Goal: Obtain resource: Download file/media

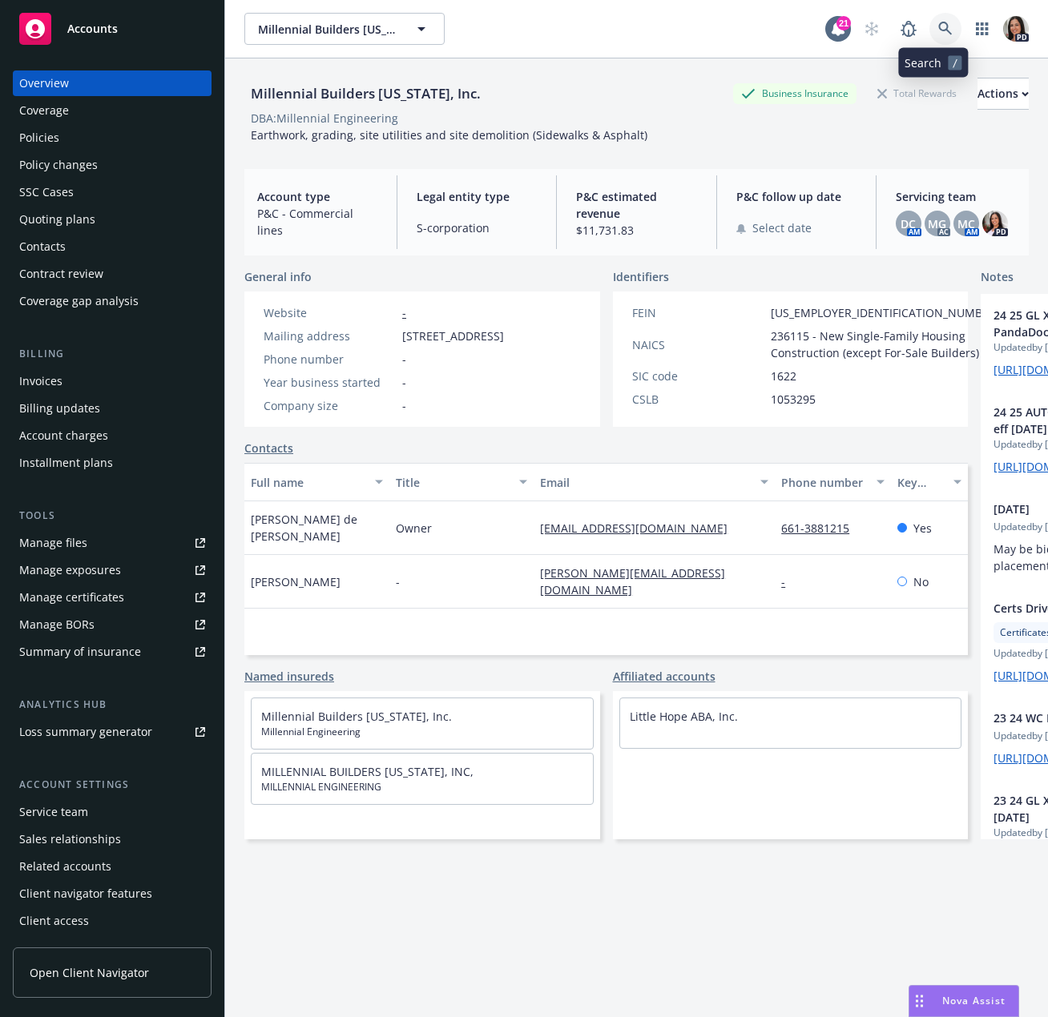
click at [938, 31] on icon at bounding box center [945, 29] width 14 height 14
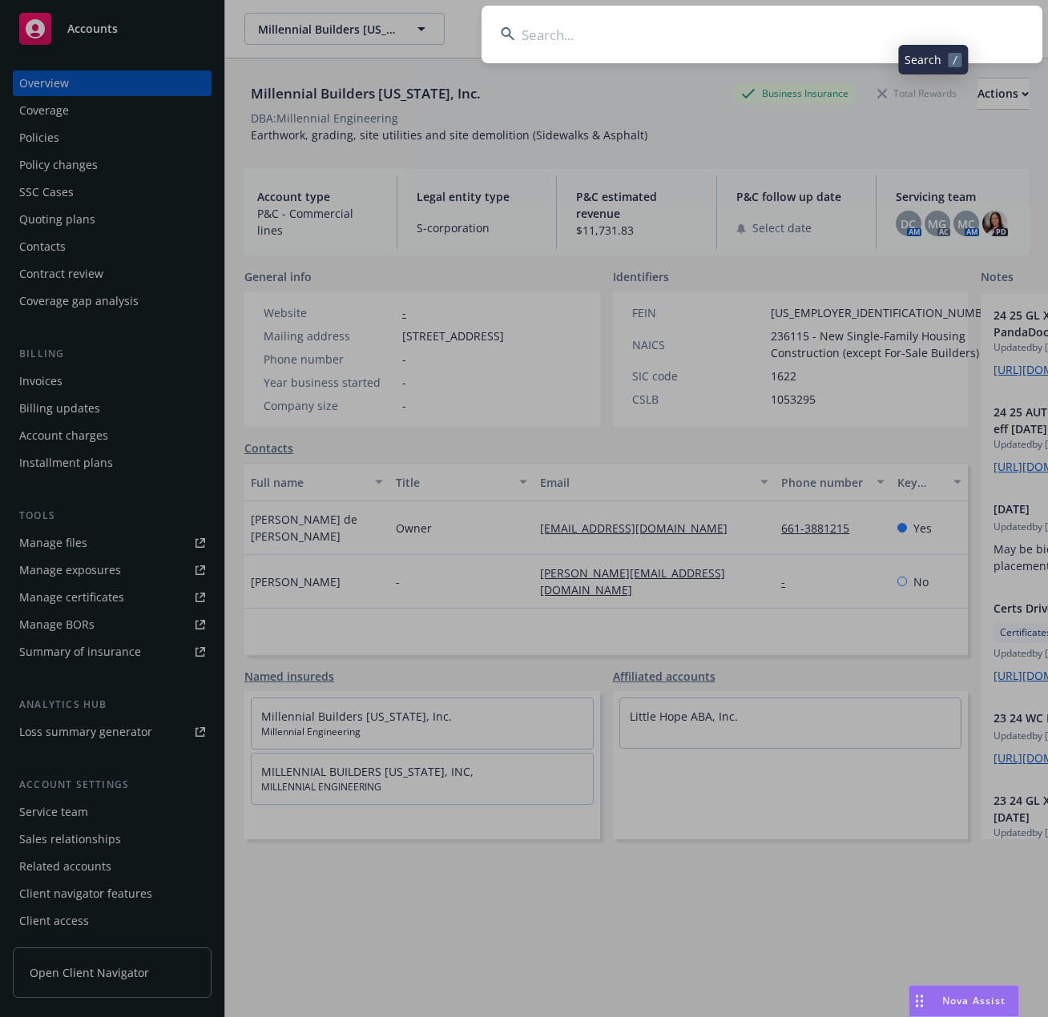
type input "e"
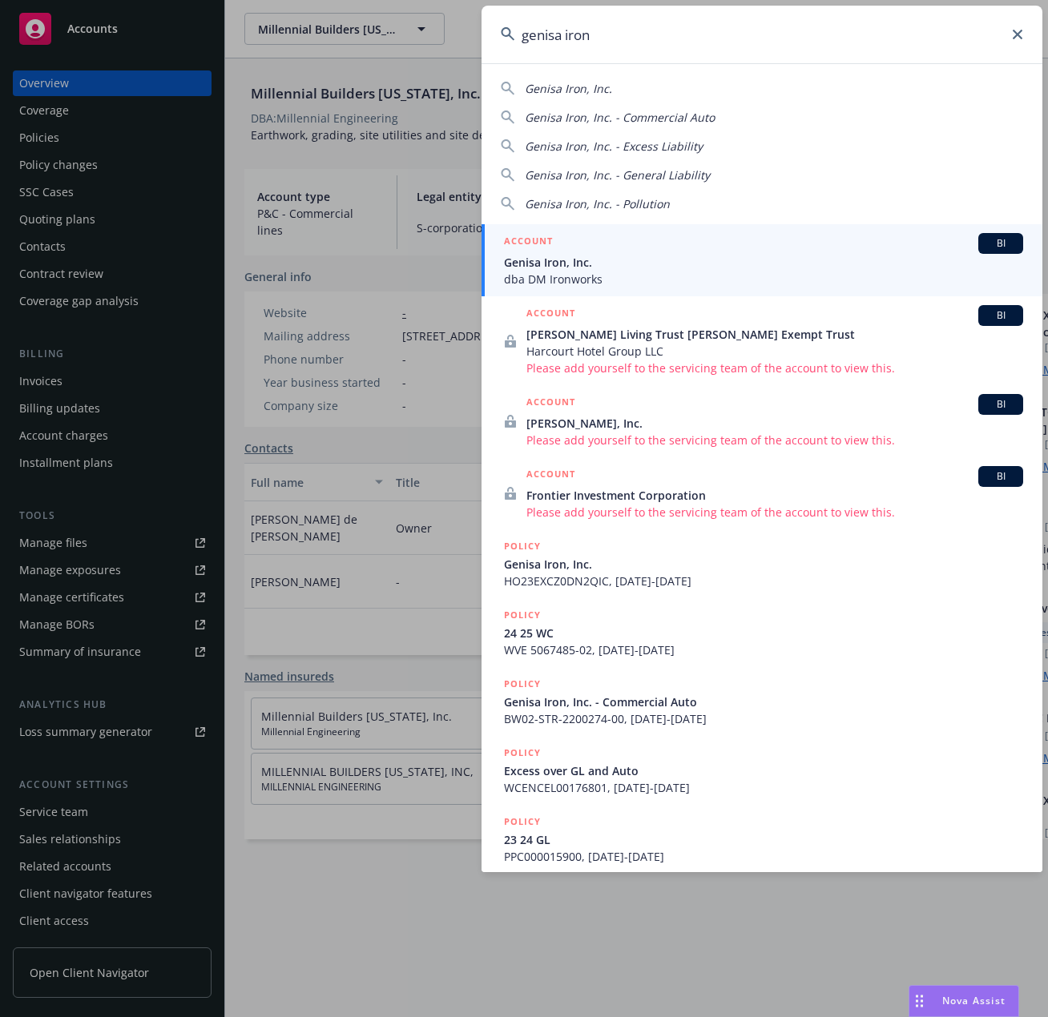
type input "genisa iron"
drag, startPoint x: 557, startPoint y: 270, endPoint x: 544, endPoint y: 278, distance: 15.8
click at [557, 270] on span "Genisa Iron, Inc." at bounding box center [763, 262] width 519 height 17
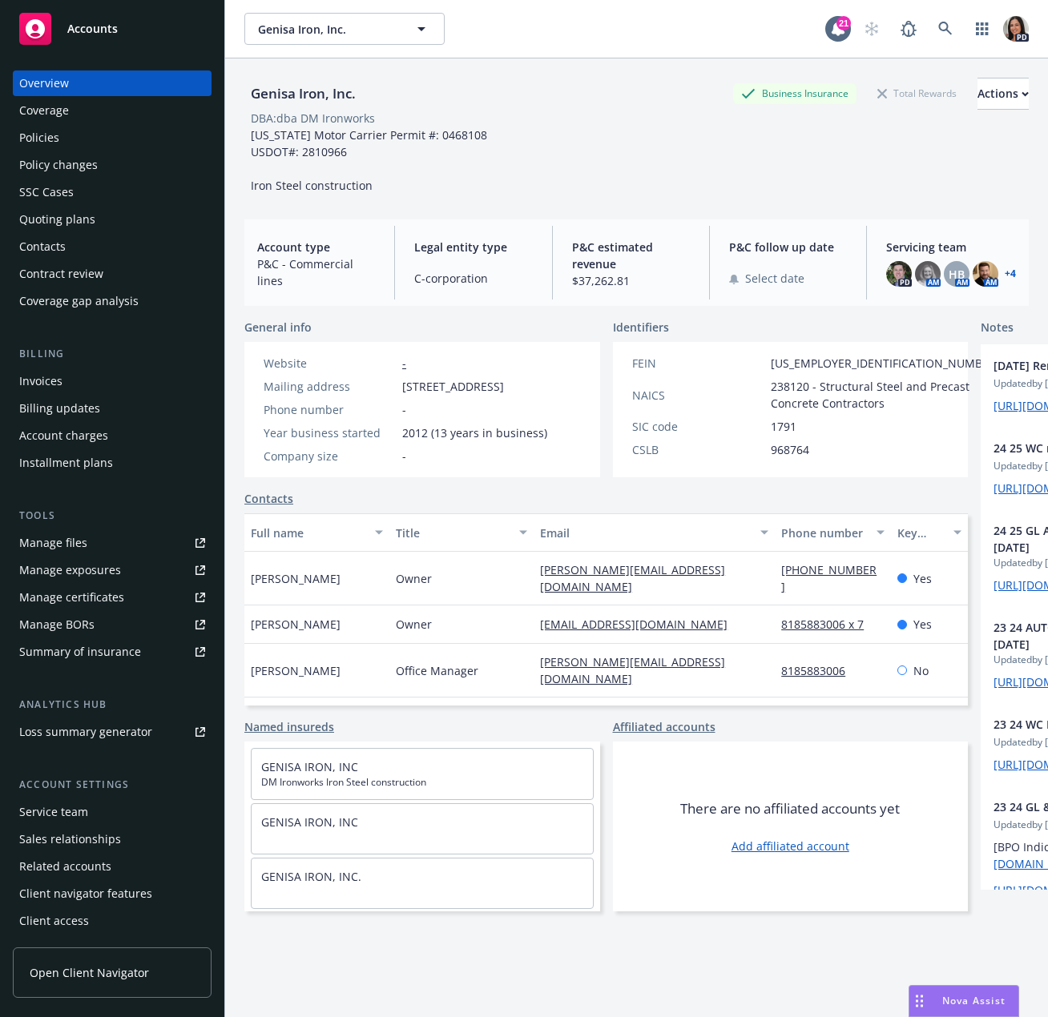
click at [70, 223] on div "Quoting plans" at bounding box center [57, 220] width 76 height 26
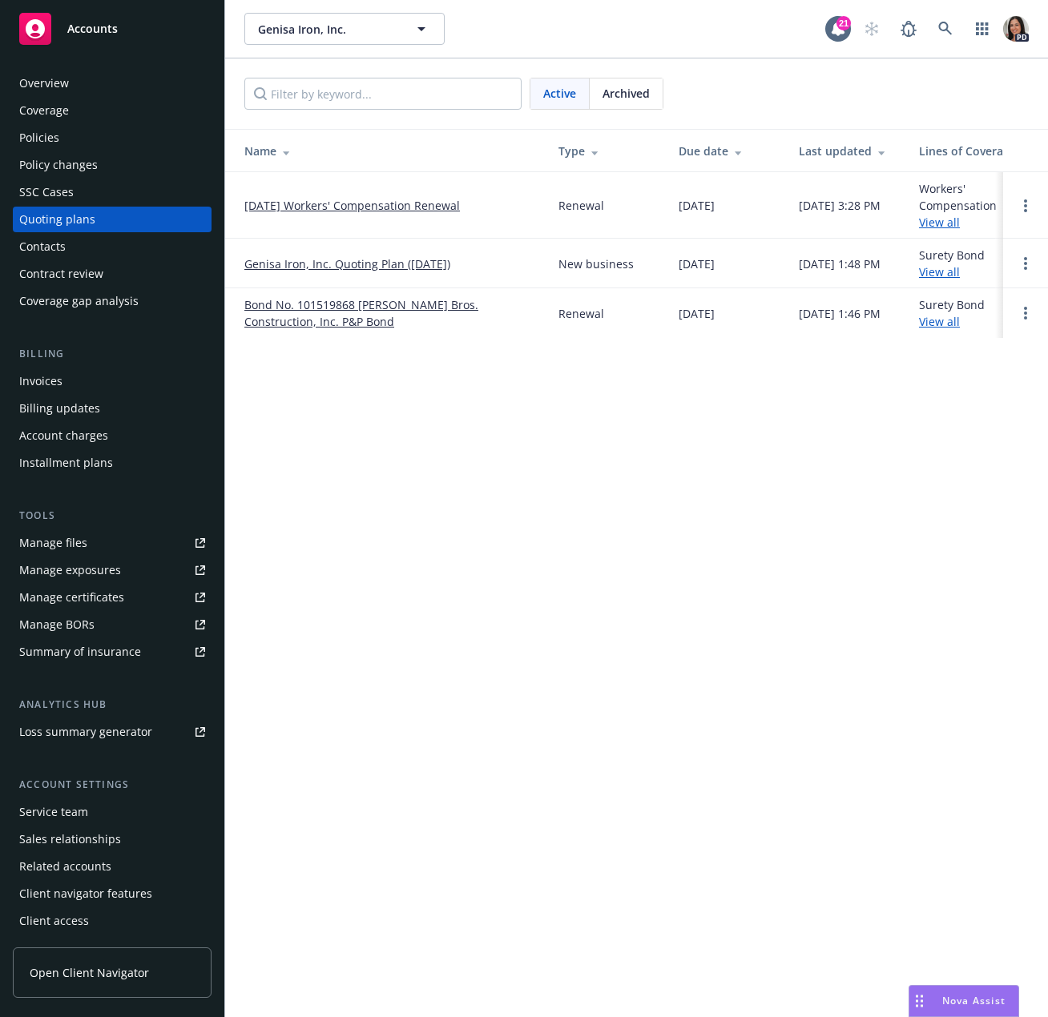
click at [386, 211] on link "09/21/25 Workers' Compensation Renewal" at bounding box center [351, 205] width 215 height 17
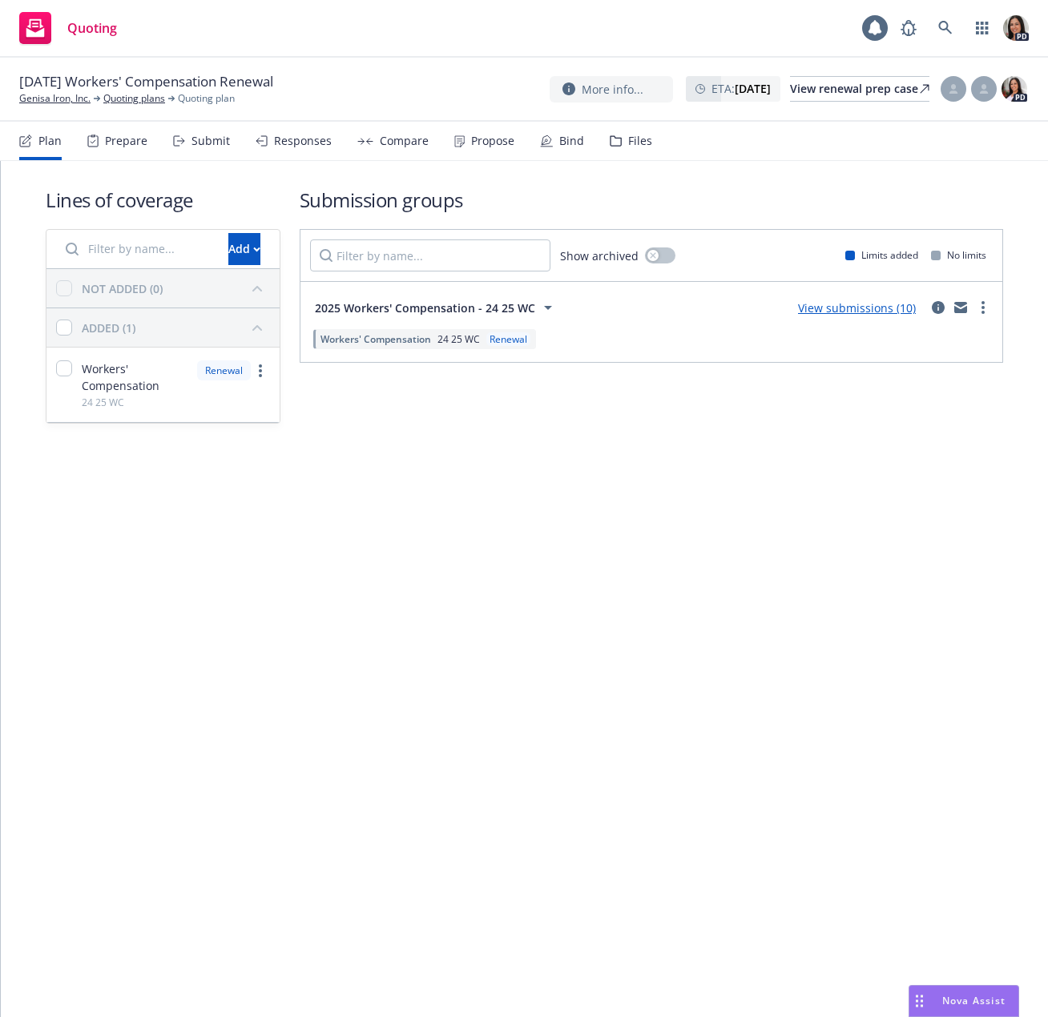
click at [189, 141] on div "Submit" at bounding box center [201, 141] width 57 height 38
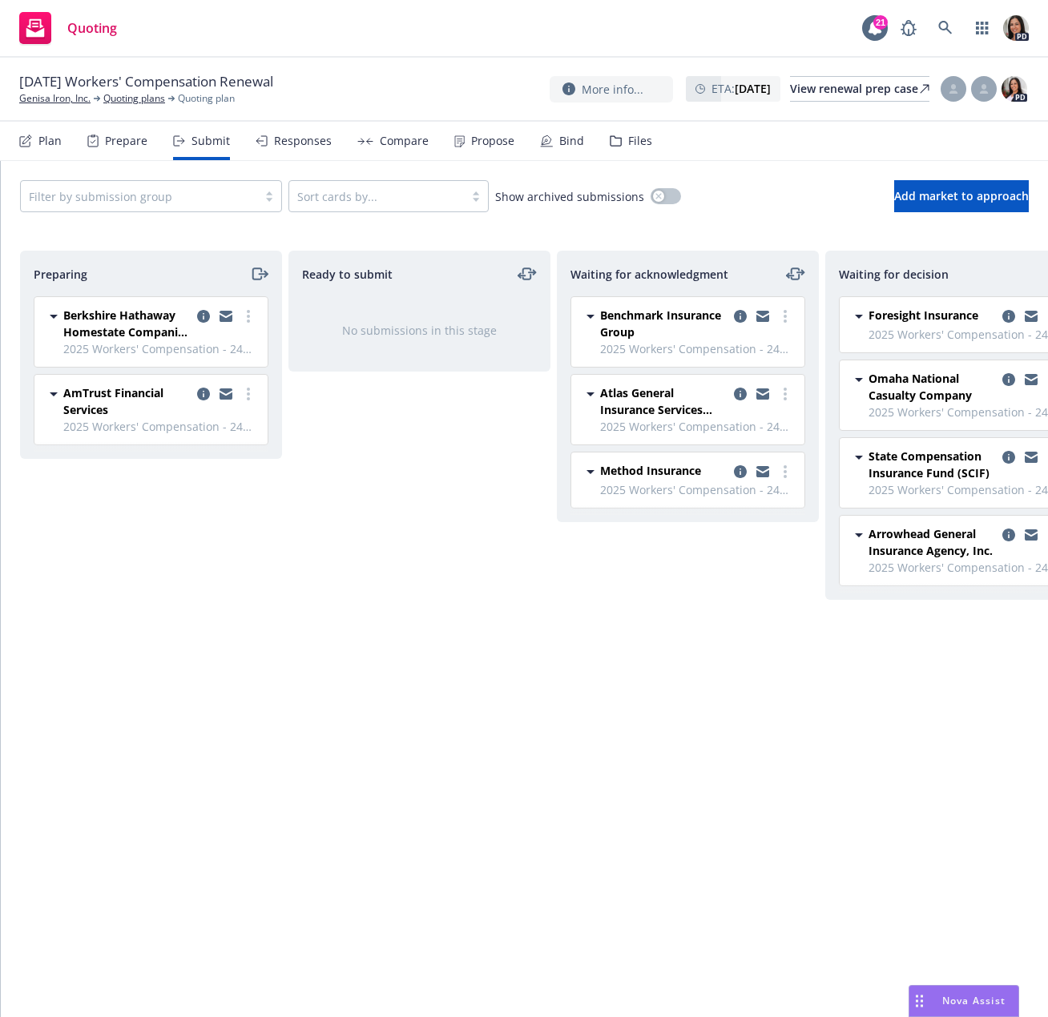
scroll to position [0, 327]
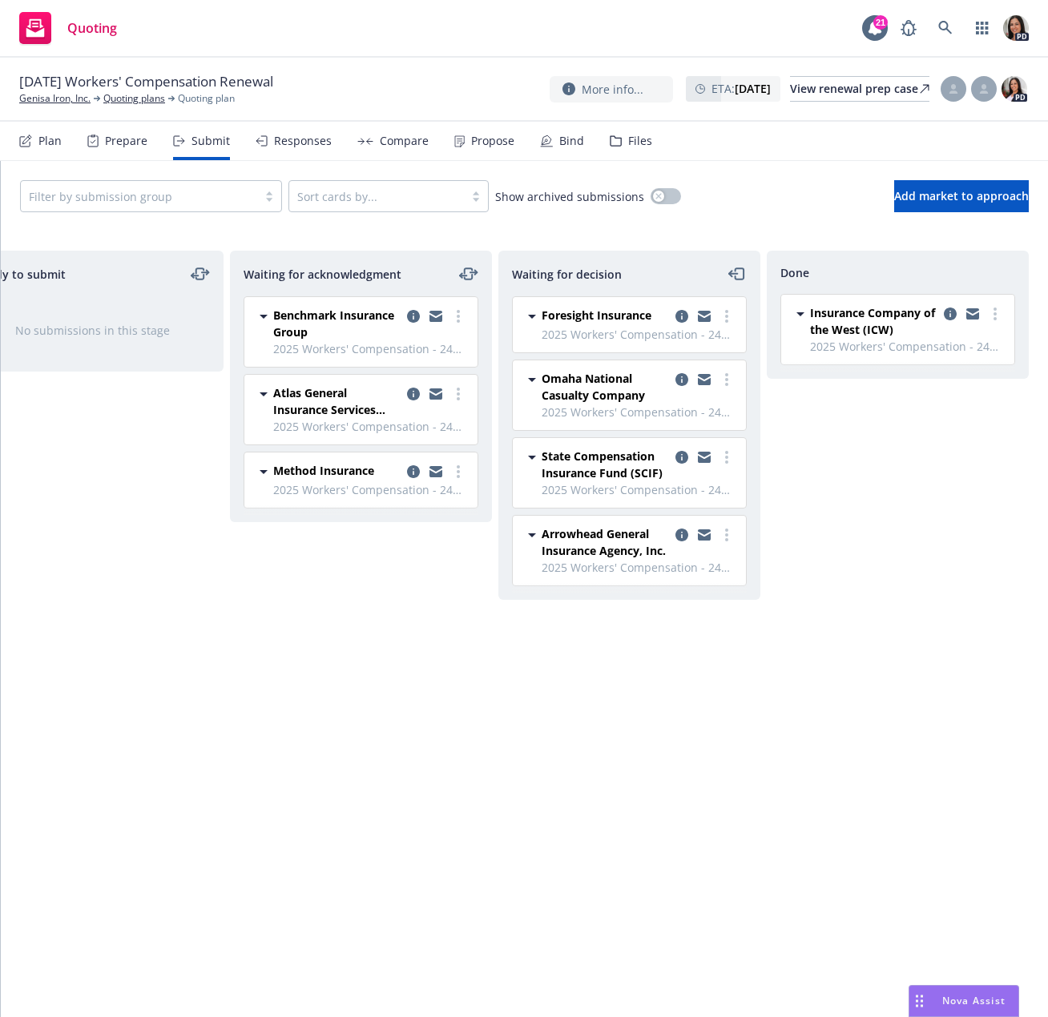
click at [316, 148] on div "Responses" at bounding box center [293, 141] width 76 height 38
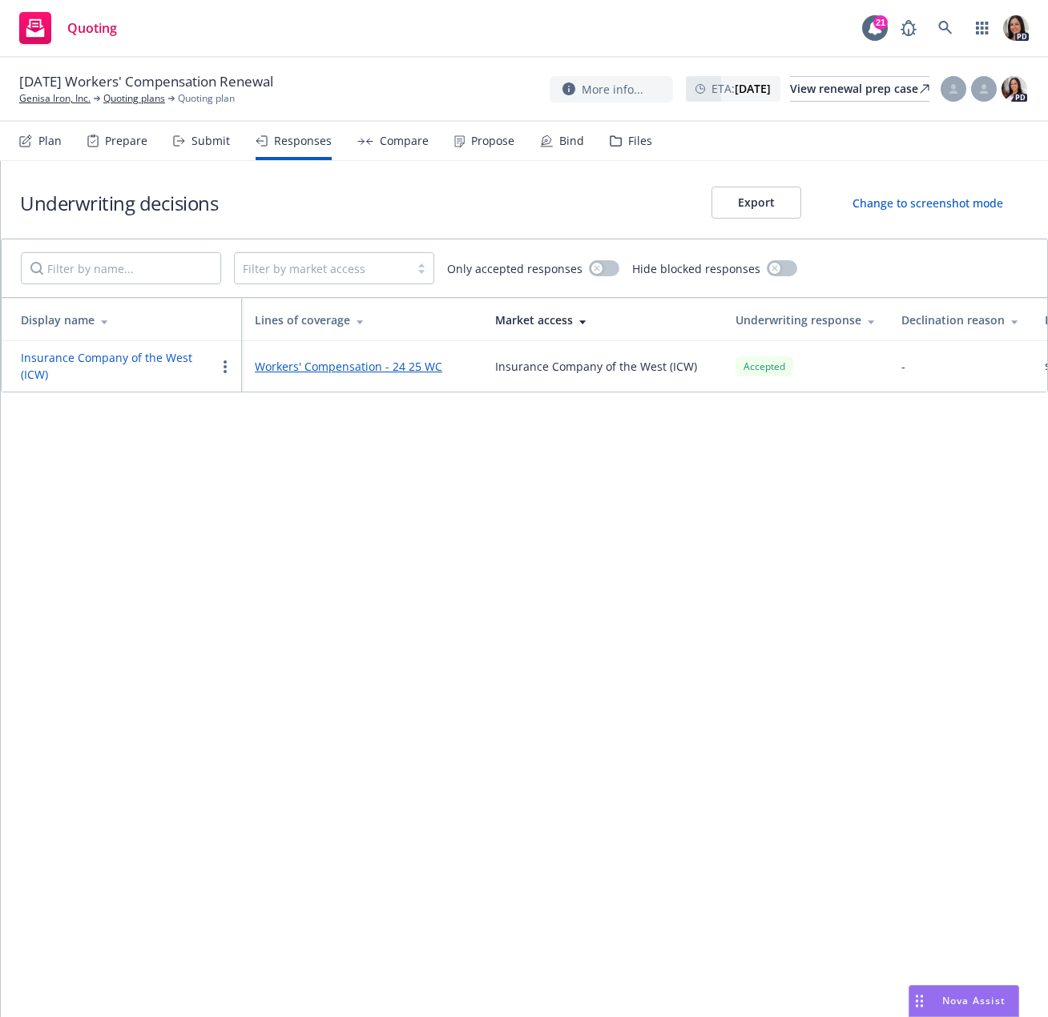
drag, startPoint x: 56, startPoint y: 97, endPoint x: 211, endPoint y: 153, distance: 164.4
click at [56, 97] on link "Genisa Iron, Inc." at bounding box center [54, 98] width 71 height 14
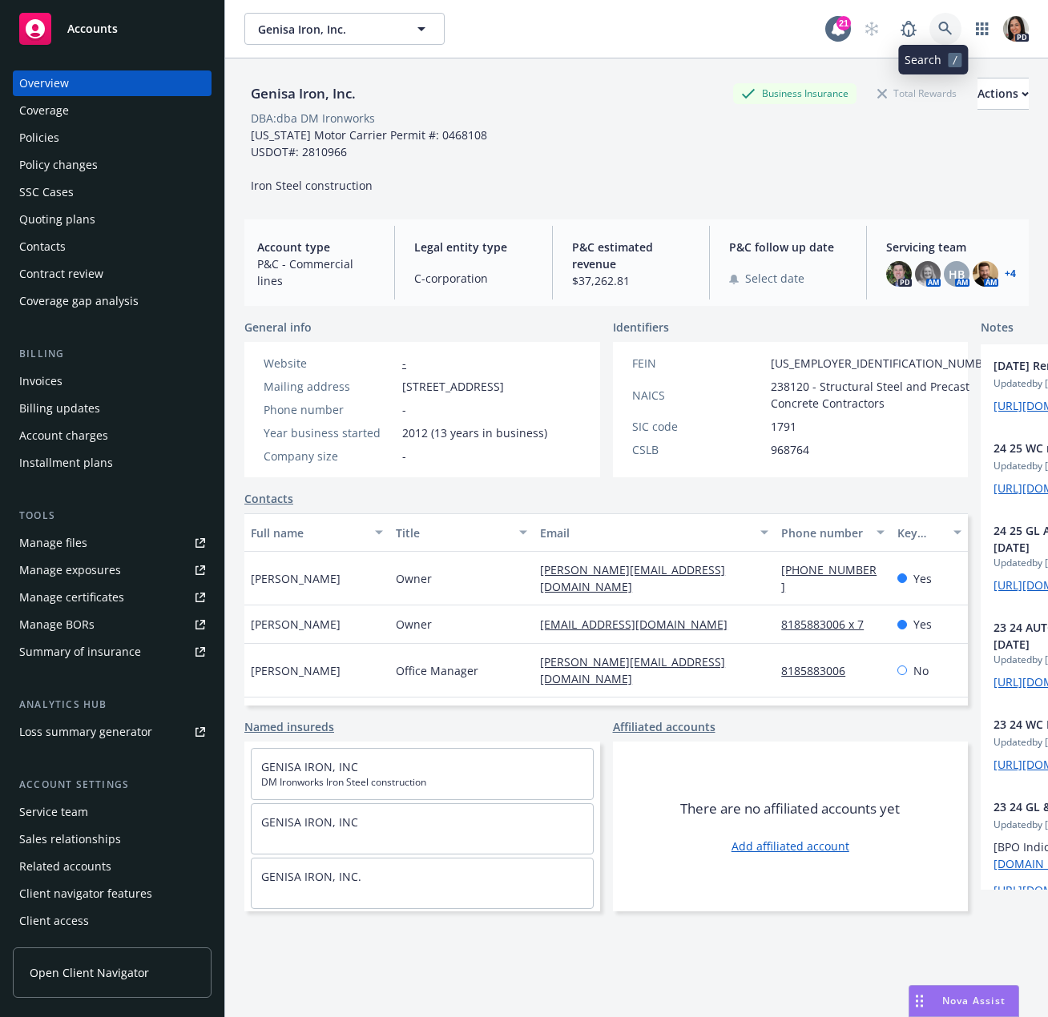
click at [939, 36] on link at bounding box center [945, 29] width 32 height 32
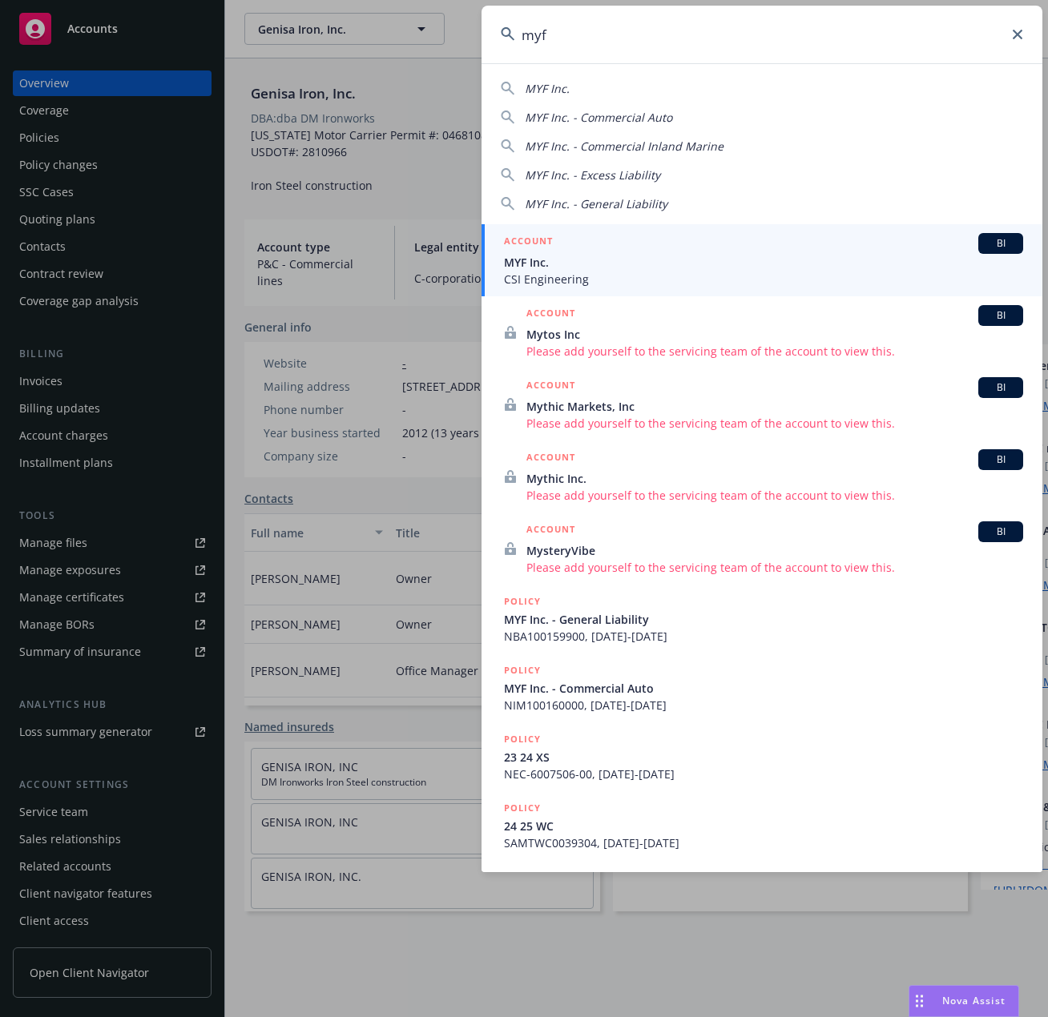
type input "myf"
click at [624, 227] on link "ACCOUNT BI MYF Inc. CSI Engineering" at bounding box center [761, 260] width 561 height 72
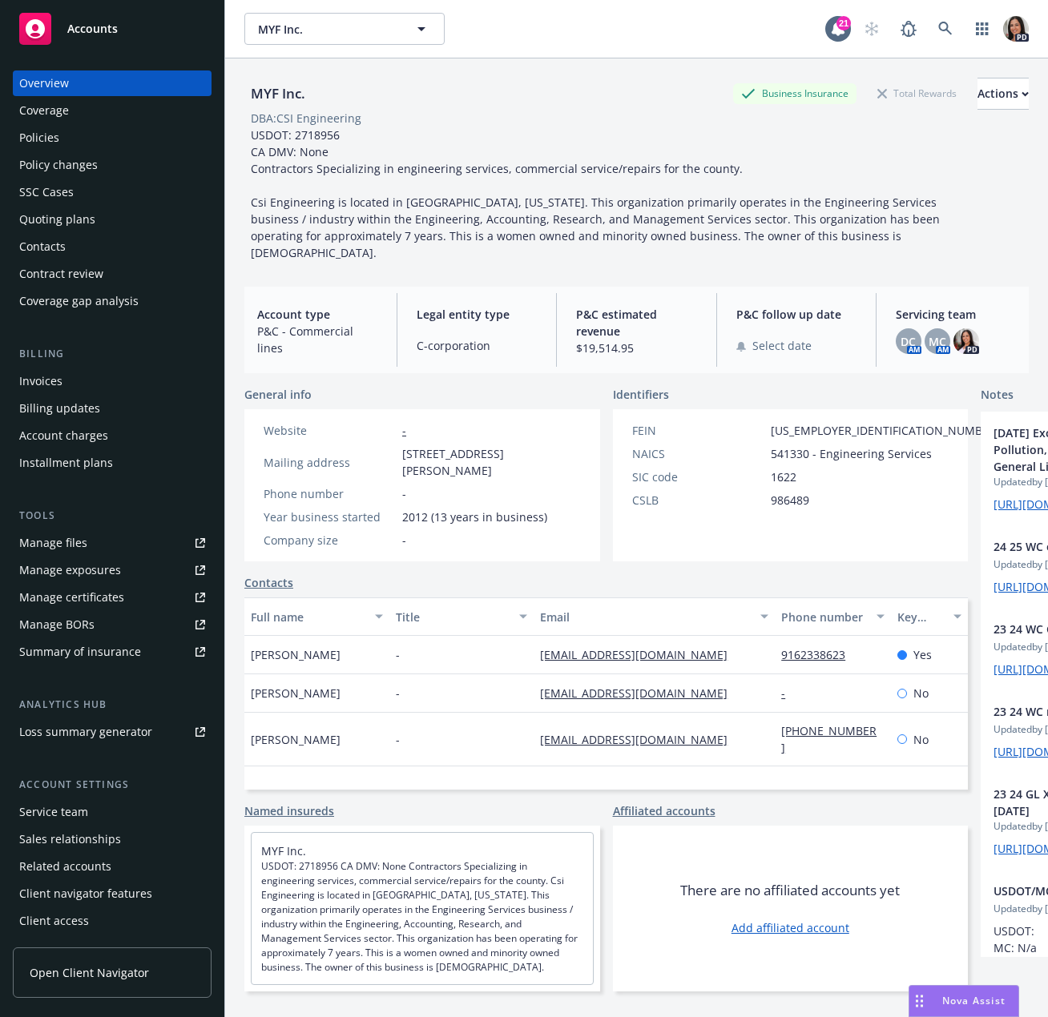
click at [105, 141] on div "Policies" at bounding box center [112, 138] width 186 height 26
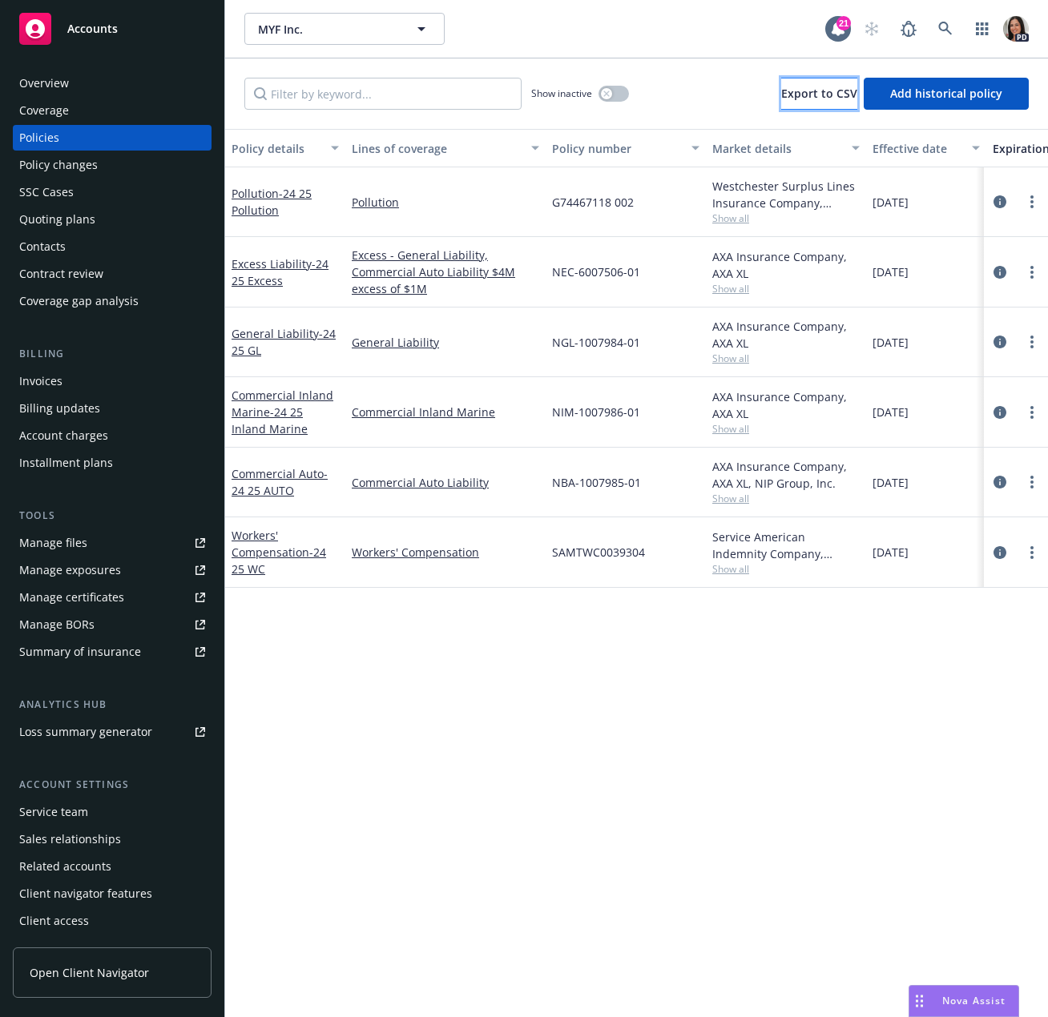
click at [821, 95] on span "Export to CSV" at bounding box center [819, 93] width 76 height 15
drag, startPoint x: 996, startPoint y: 673, endPoint x: 959, endPoint y: 654, distance: 41.2
click at [996, 673] on div "Policy details Lines of coverage Policy number Market details Effective date Ex…" at bounding box center [636, 573] width 823 height 888
click at [996, 343] on icon "circleInformation" at bounding box center [999, 342] width 13 height 13
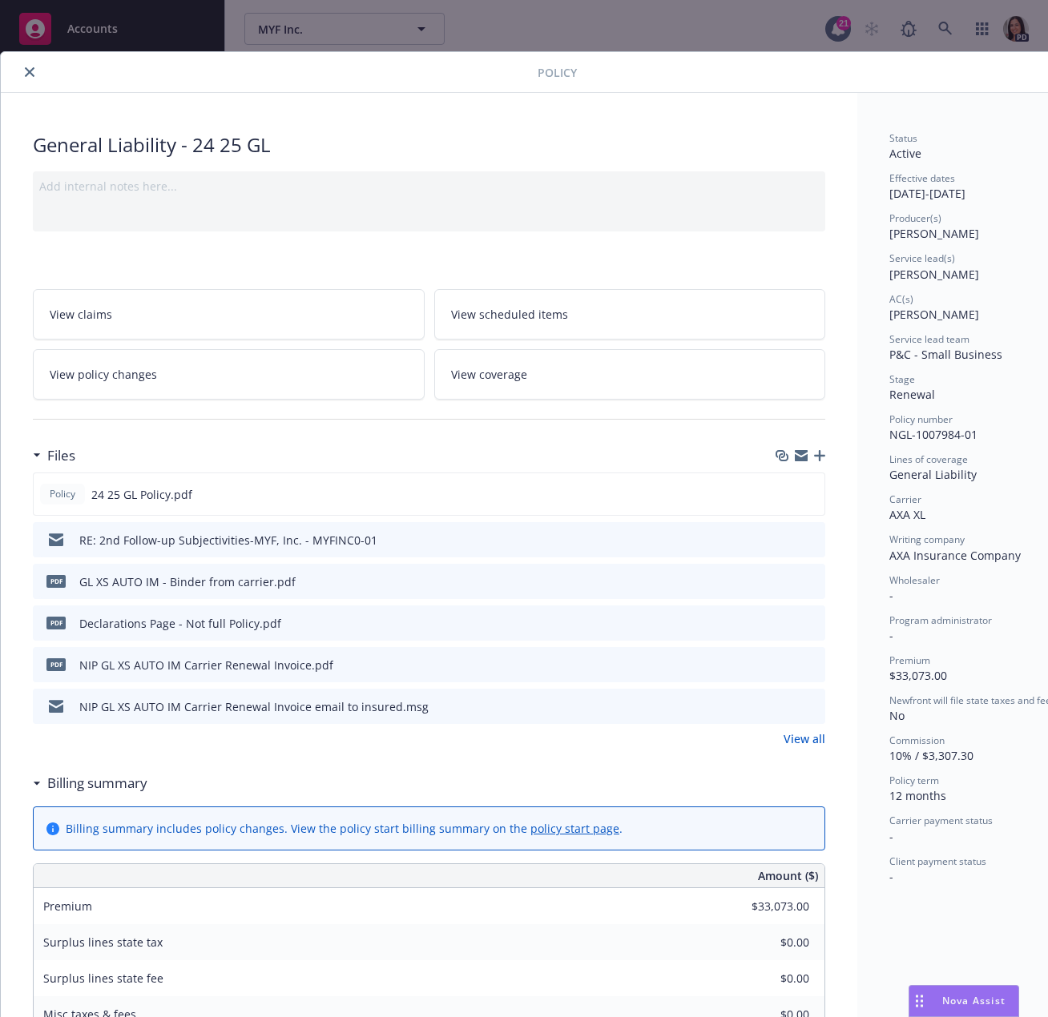
drag, startPoint x: 787, startPoint y: 489, endPoint x: 753, endPoint y: 554, distance: 74.2
click at [788, 489] on icon "download file" at bounding box center [782, 493] width 13 height 13
drag, startPoint x: 815, startPoint y: 107, endPoint x: 697, endPoint y: 107, distance: 117.7
click at [816, 107] on div "General Liability - 24 25 GL Add internal notes here... View claims View schedu…" at bounding box center [429, 882] width 856 height 1579
click at [29, 77] on button "close" at bounding box center [29, 71] width 19 height 19
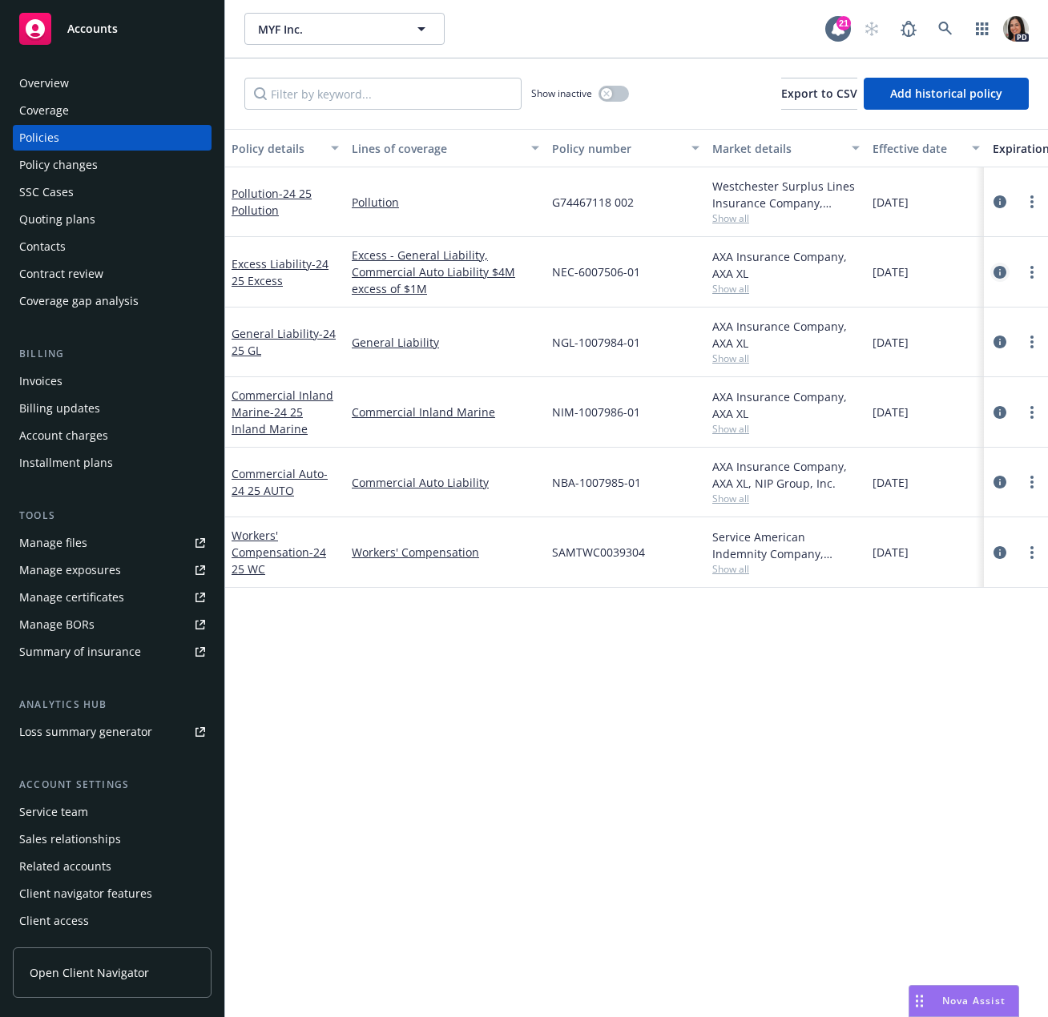
click at [1000, 269] on icon "circleInformation" at bounding box center [999, 272] width 13 height 13
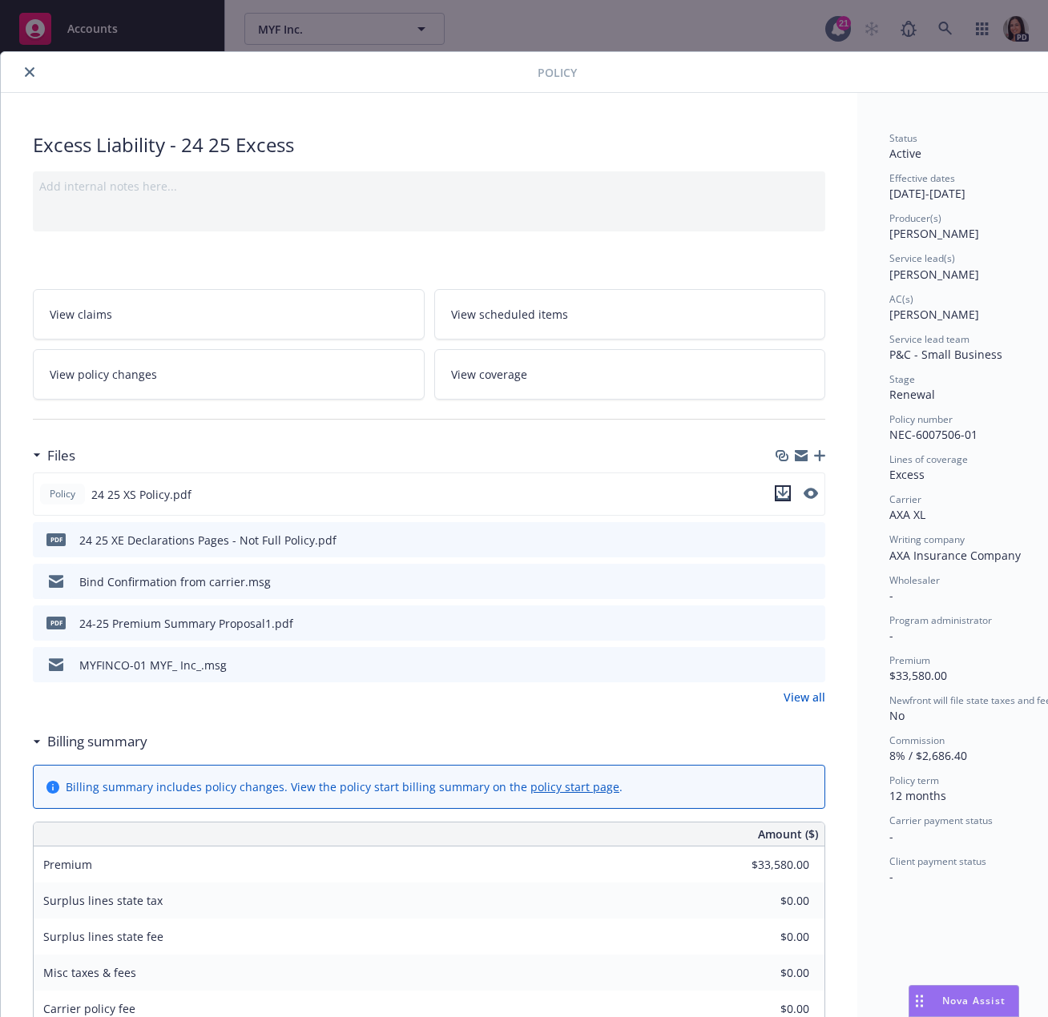
click at [781, 496] on icon "download file" at bounding box center [782, 493] width 13 height 13
drag, startPoint x: 837, startPoint y: 124, endPoint x: 622, endPoint y: 123, distance: 215.5
click at [837, 123] on div "Excess Liability - 24 25 Excess Add internal notes here... View claims View sch…" at bounding box center [429, 862] width 856 height 1538
click at [31, 68] on icon "close" at bounding box center [30, 72] width 10 height 10
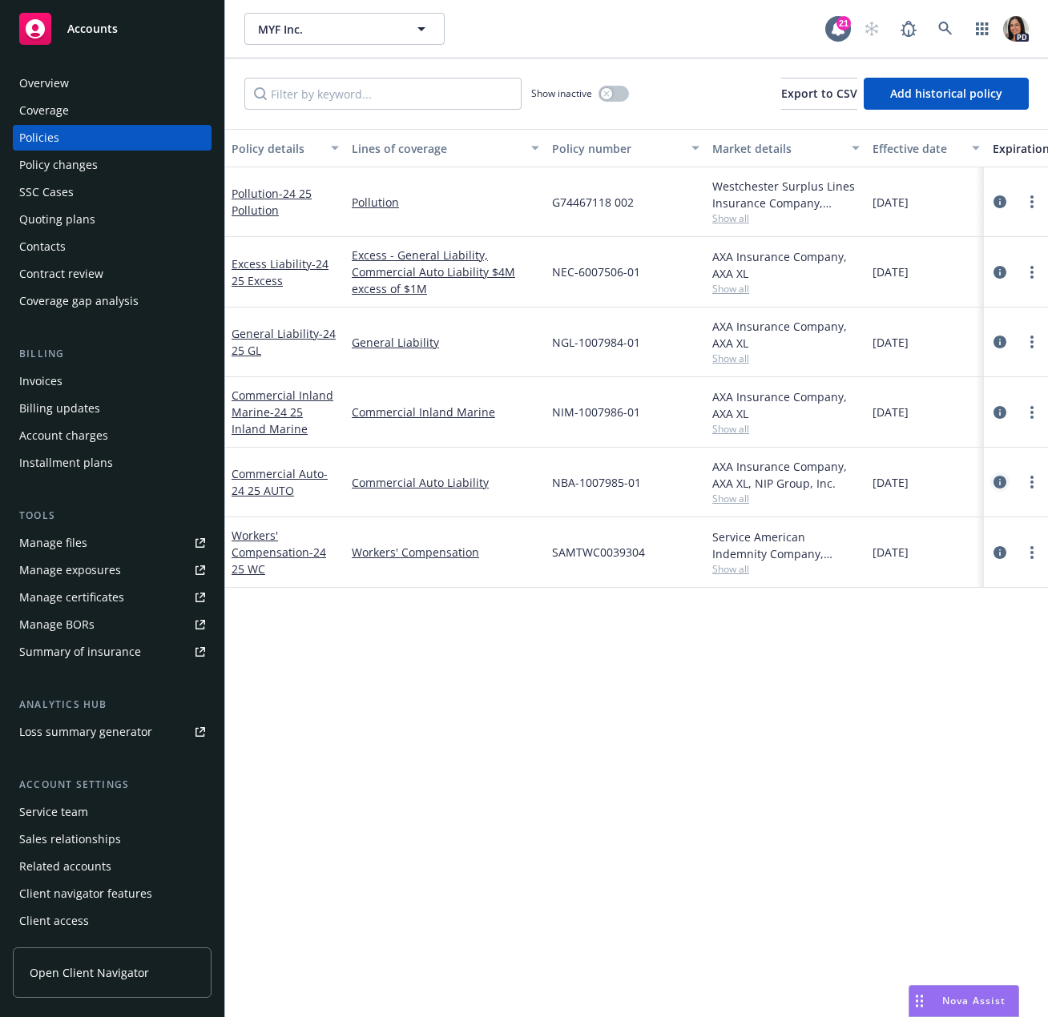
click at [997, 484] on icon "circleInformation" at bounding box center [999, 482] width 13 height 13
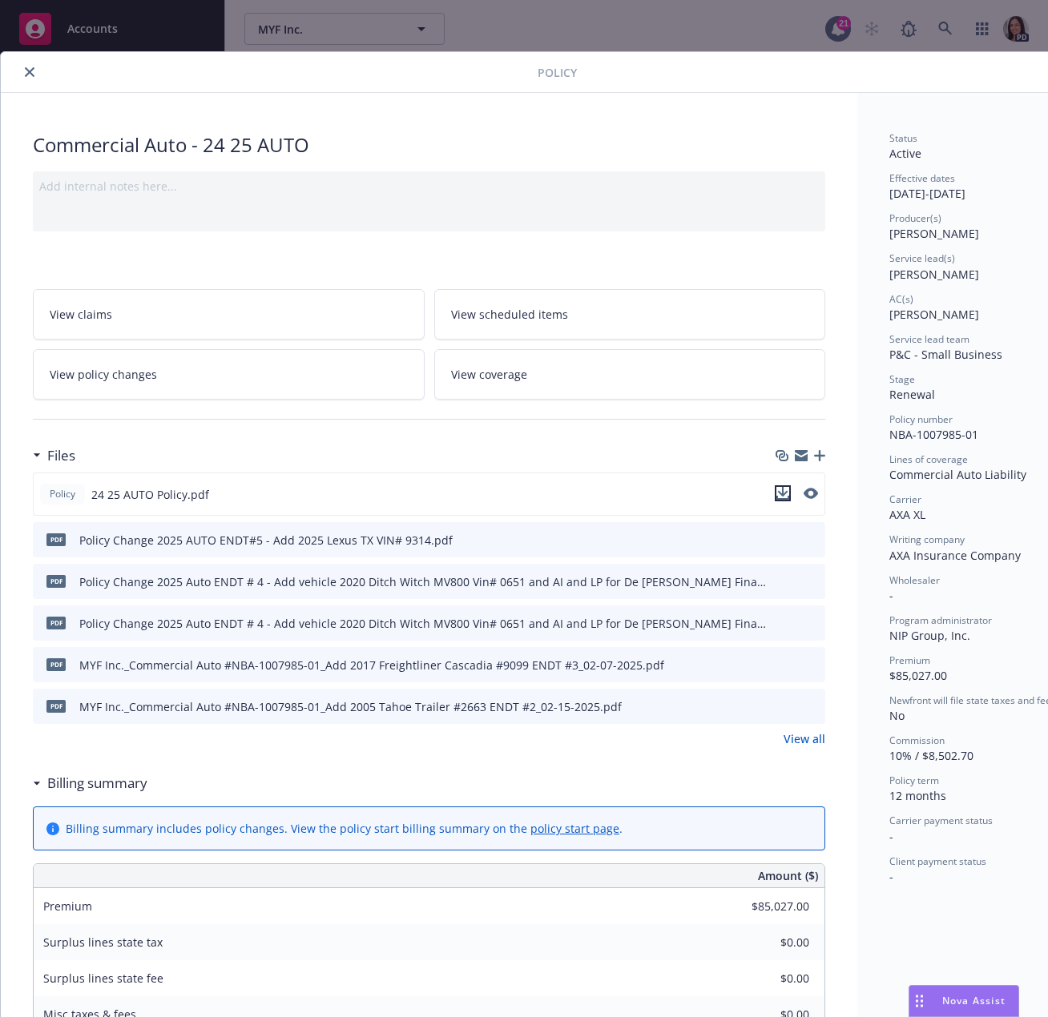
click at [785, 490] on icon "download file" at bounding box center [782, 493] width 13 height 13
click at [924, 111] on div "Status Active Effective dates [DATE] - [DATE] Producer(s) [PERSON_NAME] Service…" at bounding box center [978, 882] width 243 height 1579
click at [34, 64] on button "close" at bounding box center [29, 71] width 19 height 19
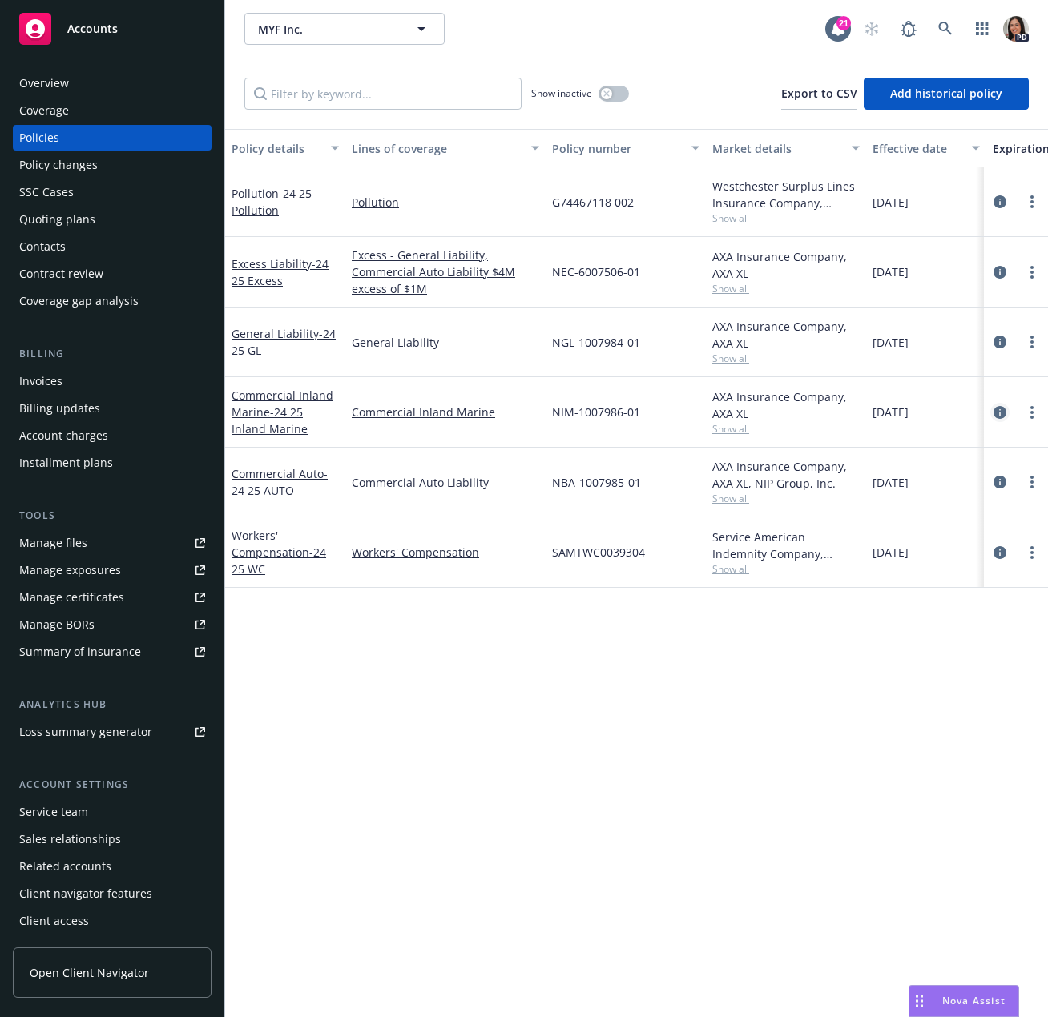
click at [995, 411] on icon "circleInformation" at bounding box center [999, 412] width 13 height 13
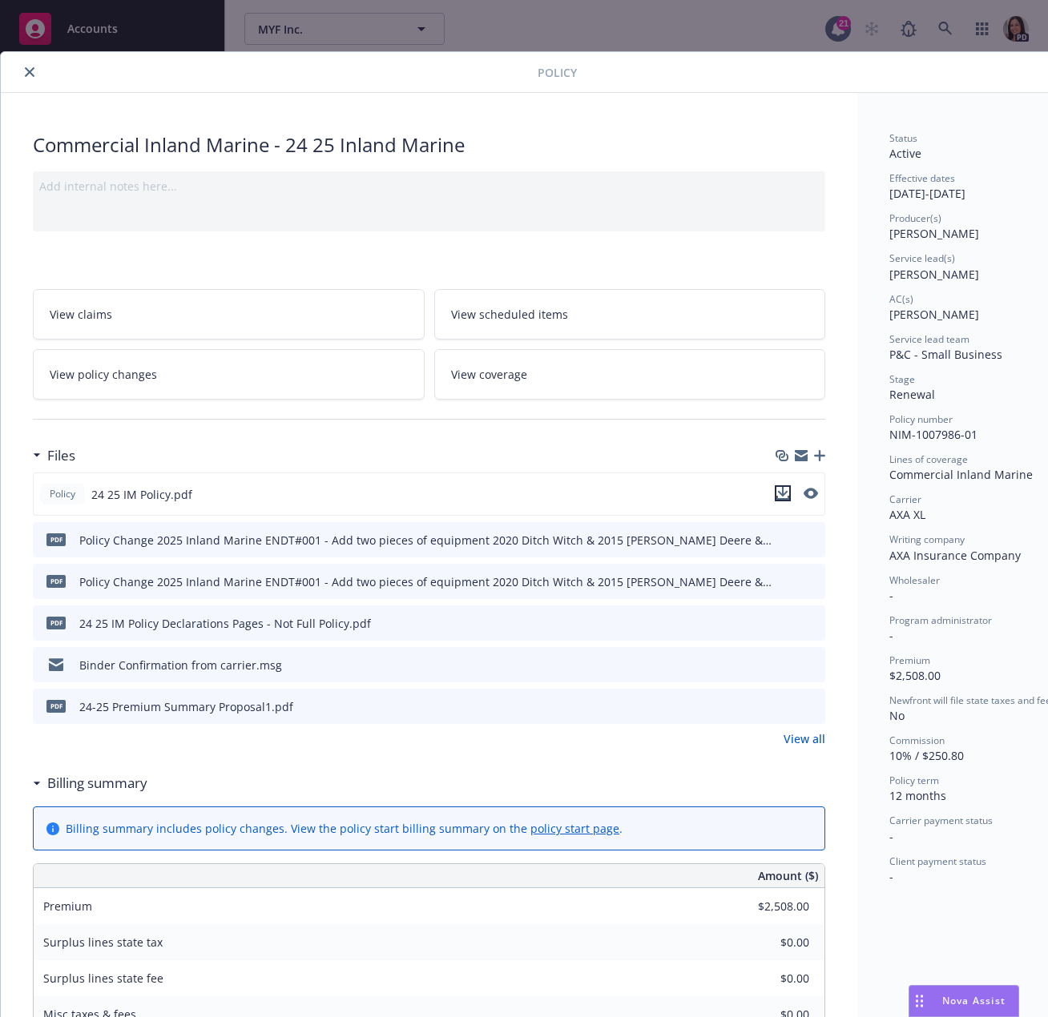
click at [786, 492] on icon "download file" at bounding box center [783, 492] width 10 height 10
drag, startPoint x: 895, startPoint y: 87, endPoint x: 133, endPoint y: 185, distance: 768.7
click at [897, 87] on div "Policy" at bounding box center [551, 72] width 1100 height 41
click at [33, 70] on icon "close" at bounding box center [30, 72] width 10 height 10
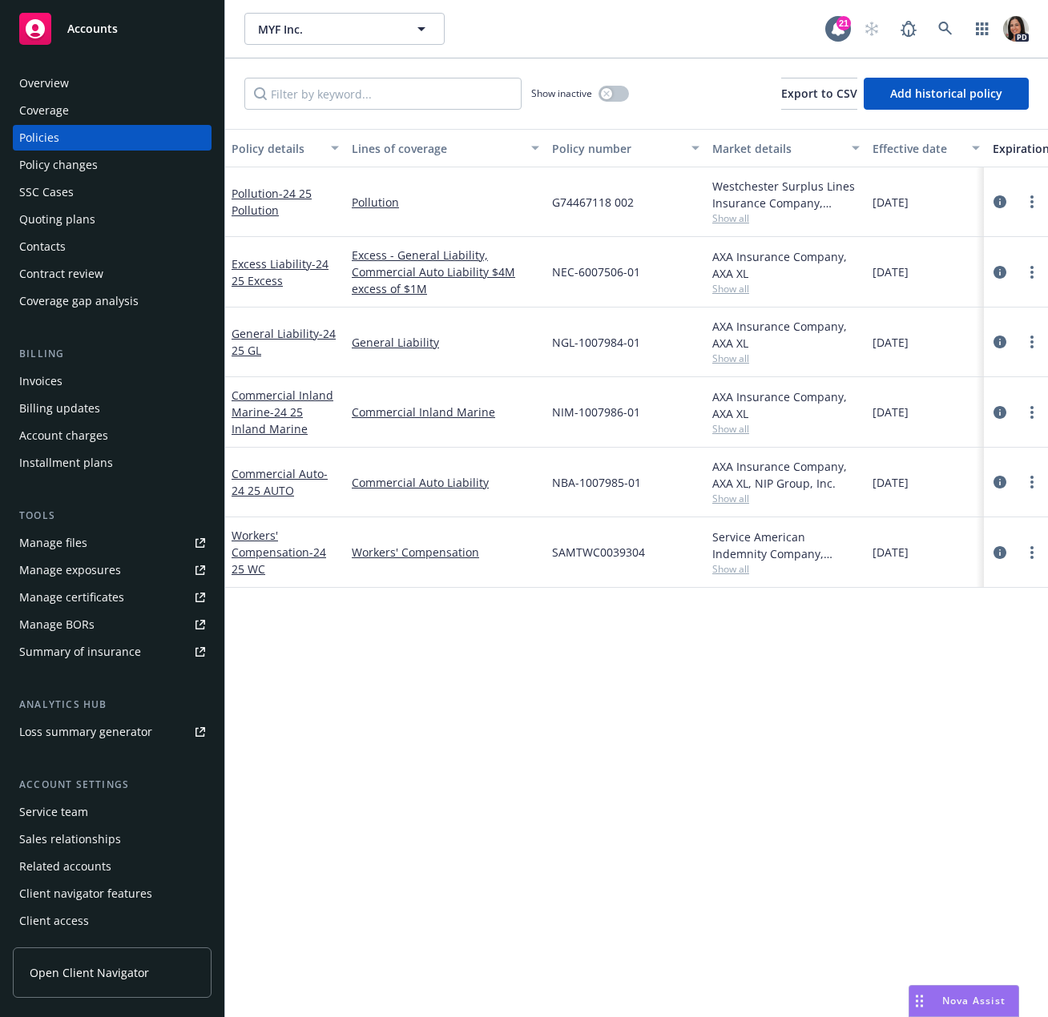
click at [909, 754] on div "Policy details Lines of coverage Policy number Market details Effective date Ex…" at bounding box center [636, 573] width 823 height 888
click at [999, 554] on icon "circleInformation" at bounding box center [999, 552] width 13 height 13
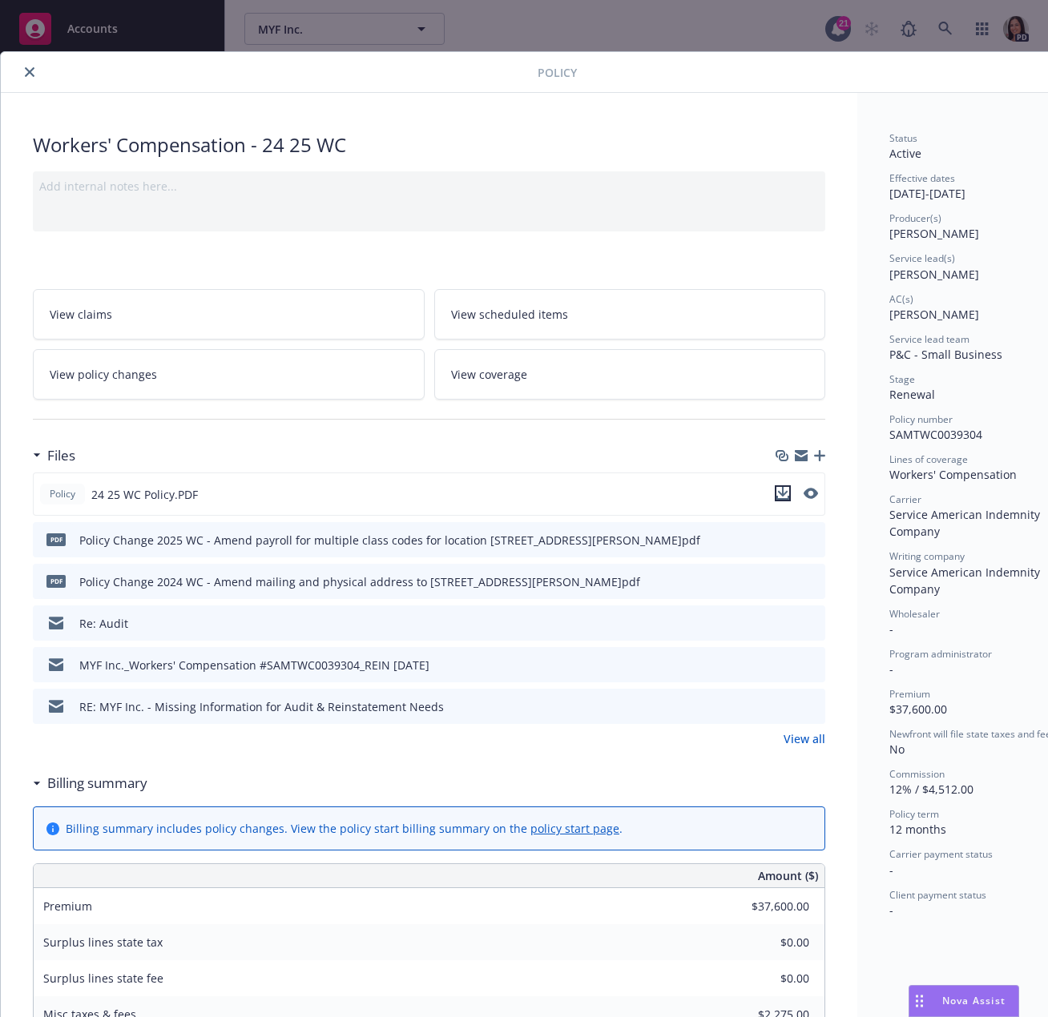
click at [782, 493] on icon "download file" at bounding box center [782, 493] width 13 height 13
click at [28, 77] on button "close" at bounding box center [29, 71] width 19 height 19
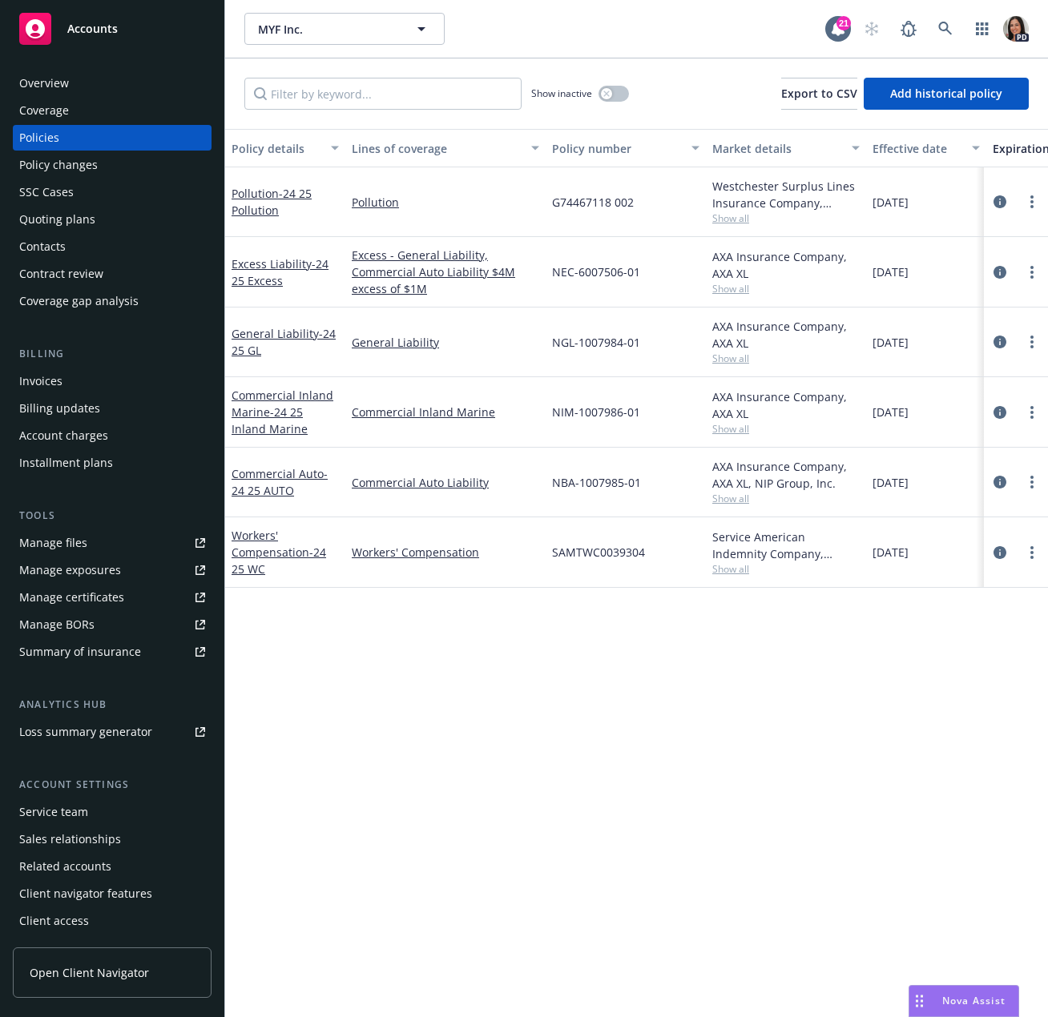
click at [959, 12] on div "MYF Inc. MYF Inc. 21 PD" at bounding box center [636, 29] width 823 height 58
click at [942, 37] on link at bounding box center [945, 29] width 32 height 32
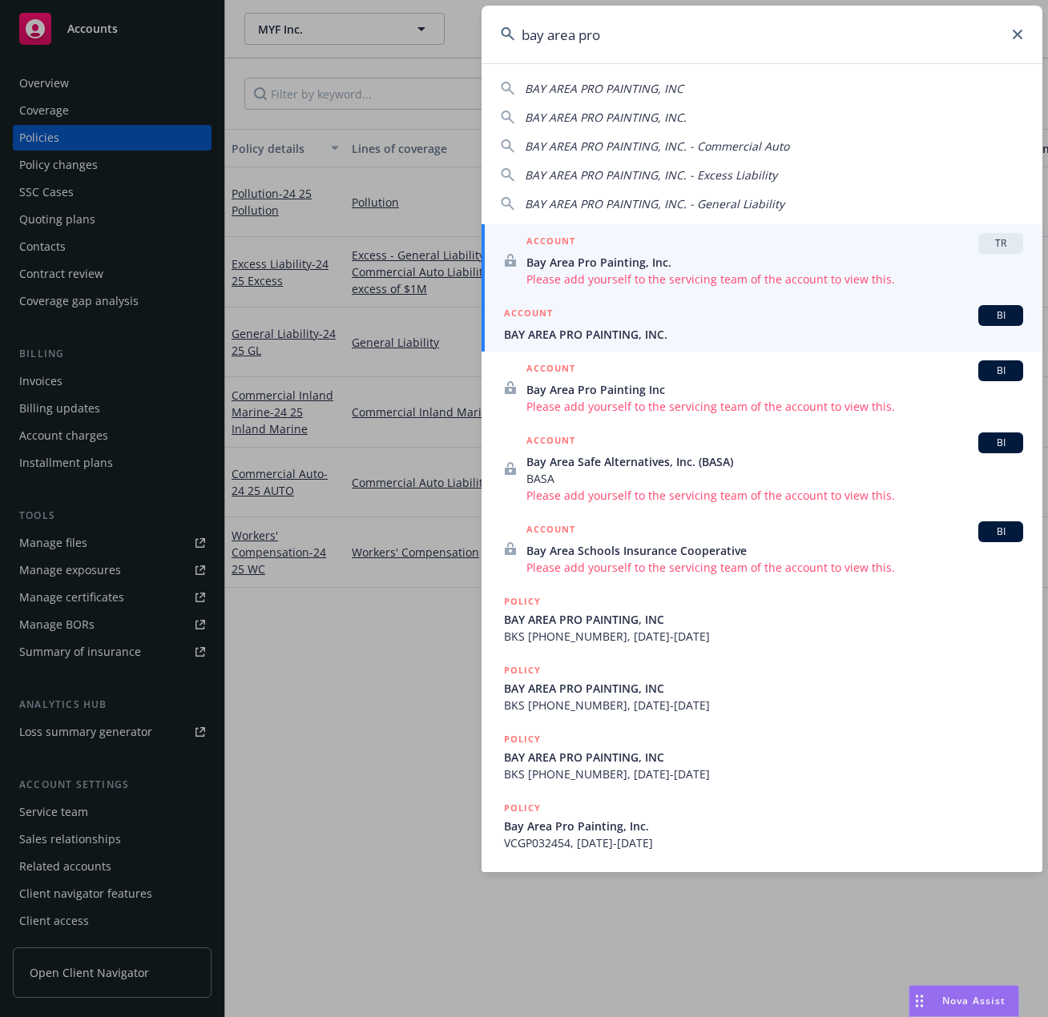
type input "bay area pro"
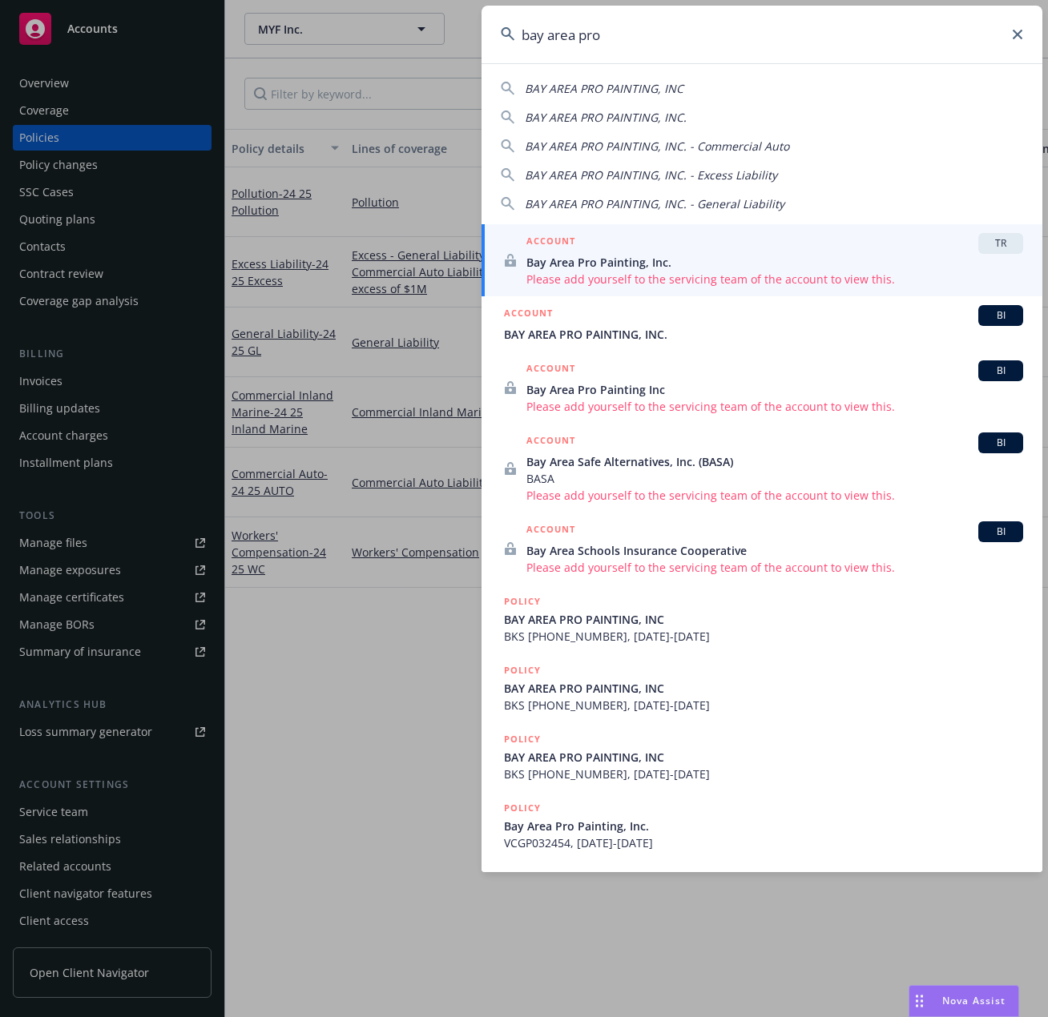
click at [639, 323] on div "ACCOUNT BI" at bounding box center [763, 315] width 519 height 21
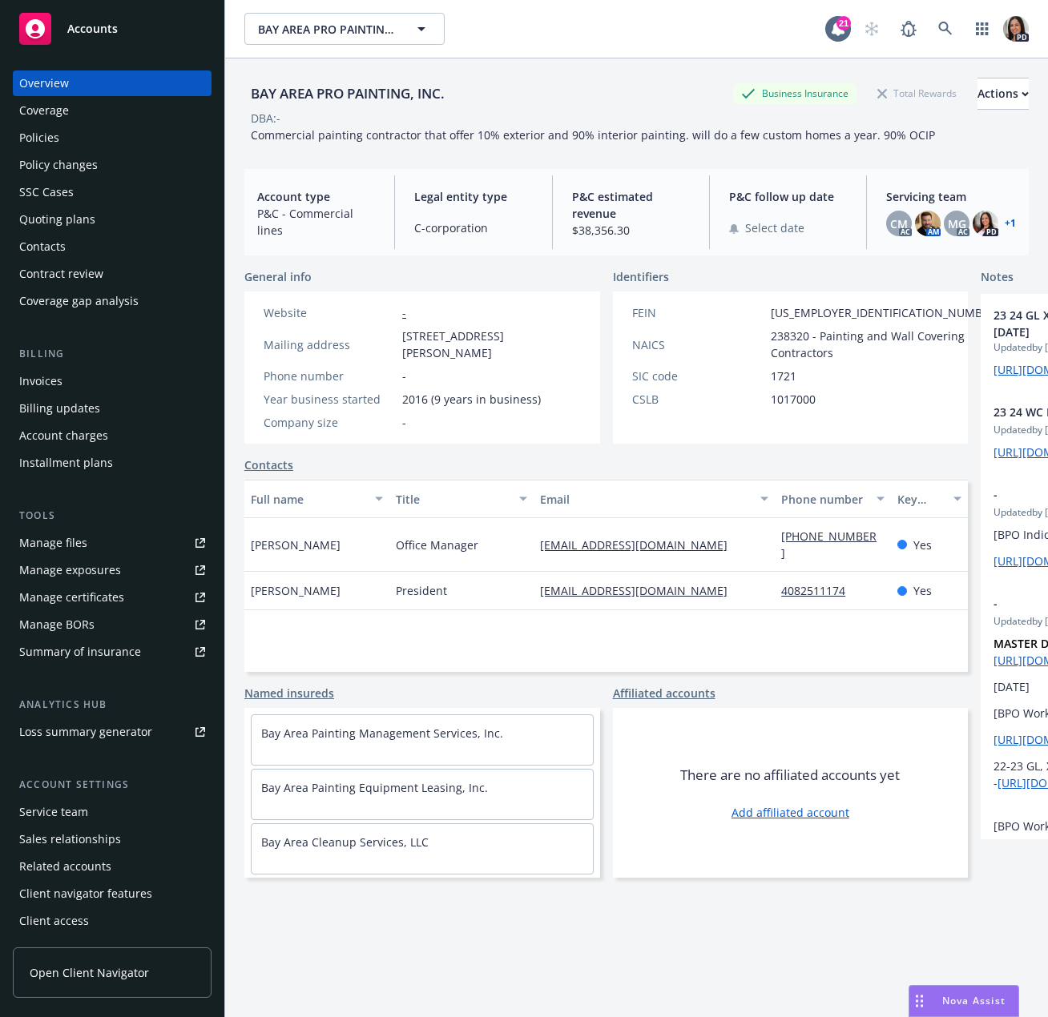
drag, startPoint x: 457, startPoint y: 923, endPoint x: 455, endPoint y: 910, distance: 12.9
click at [457, 945] on div "BAY AREA PRO PAINTING, INC. Business Insurance Total Rewards Actions DBA: - Com…" at bounding box center [636, 557] width 784 height 998
drag, startPoint x: 506, startPoint y: 751, endPoint x: 232, endPoint y: 763, distance: 274.2
click at [232, 763] on div "BAY AREA PRO PAINTING, INC. Business Insurance Total Rewards Actions DBA: - Com…" at bounding box center [636, 566] width 823 height 1017
copy link "Bay Area Painting Management Services, Inc."
